Goal: Use online tool/utility: Utilize a website feature to perform a specific function

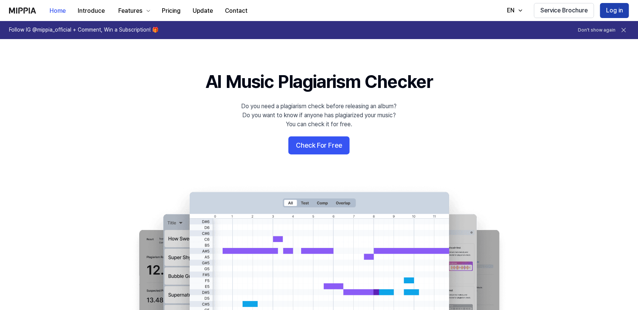
click at [618, 9] on button "Log in" at bounding box center [614, 10] width 29 height 15
click at [611, 12] on button "Log in" at bounding box center [614, 10] width 29 height 15
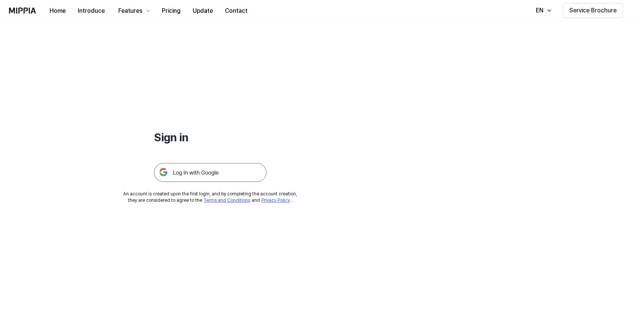
click at [176, 173] on img at bounding box center [210, 172] width 113 height 19
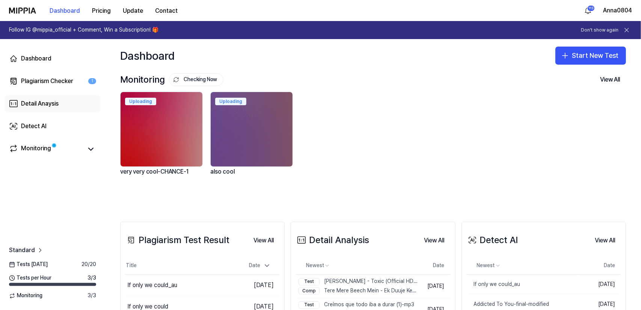
click at [39, 101] on div "Detail Anaysis" at bounding box center [40, 103] width 38 height 9
click at [31, 125] on div "Detect AI" at bounding box center [34, 126] width 26 height 9
click at [47, 127] on link "Detect AI" at bounding box center [53, 126] width 96 height 18
click at [35, 125] on div "Detect AI" at bounding box center [34, 126] width 26 height 9
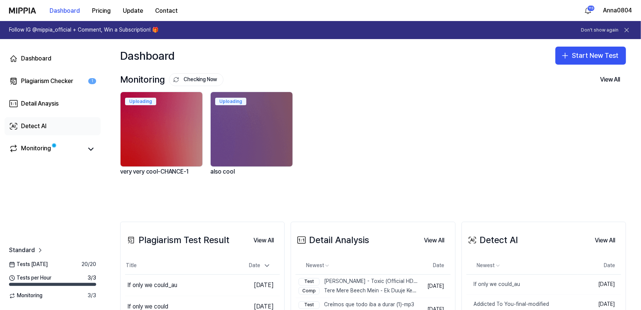
click at [35, 125] on div "Detect AI" at bounding box center [34, 126] width 26 height 9
click at [32, 124] on div "Detect AI" at bounding box center [34, 126] width 26 height 9
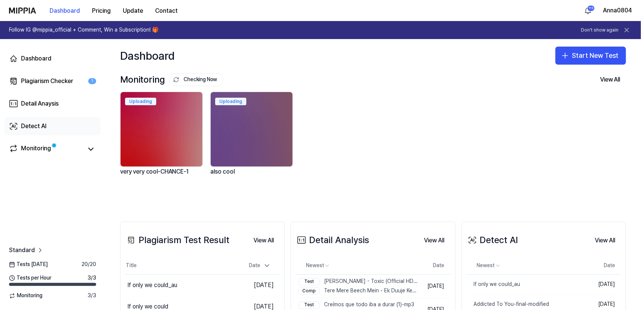
click at [32, 124] on div "Detect AI" at bounding box center [34, 126] width 26 height 9
